Goal: Information Seeking & Learning: Find specific fact

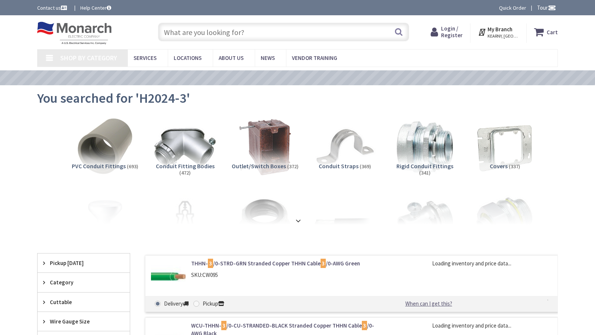
type input "Tonnelle Ave, North Bergen, NJ 07047, USA"
